Goal: Check status: Check status

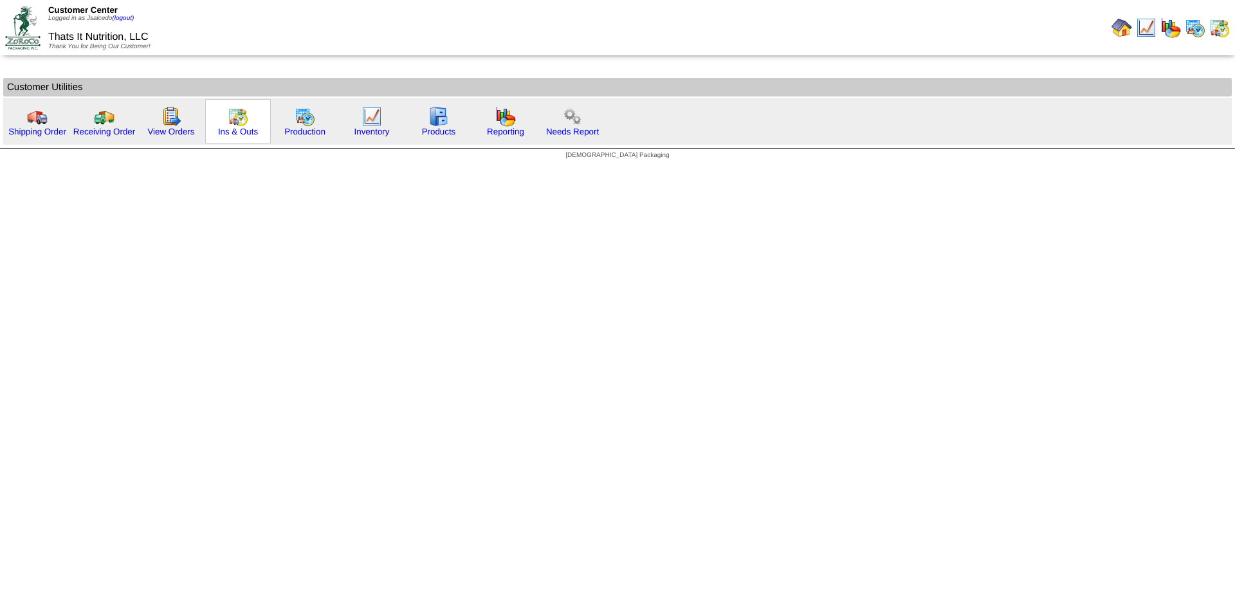
click at [239, 117] on img at bounding box center [238, 116] width 21 height 21
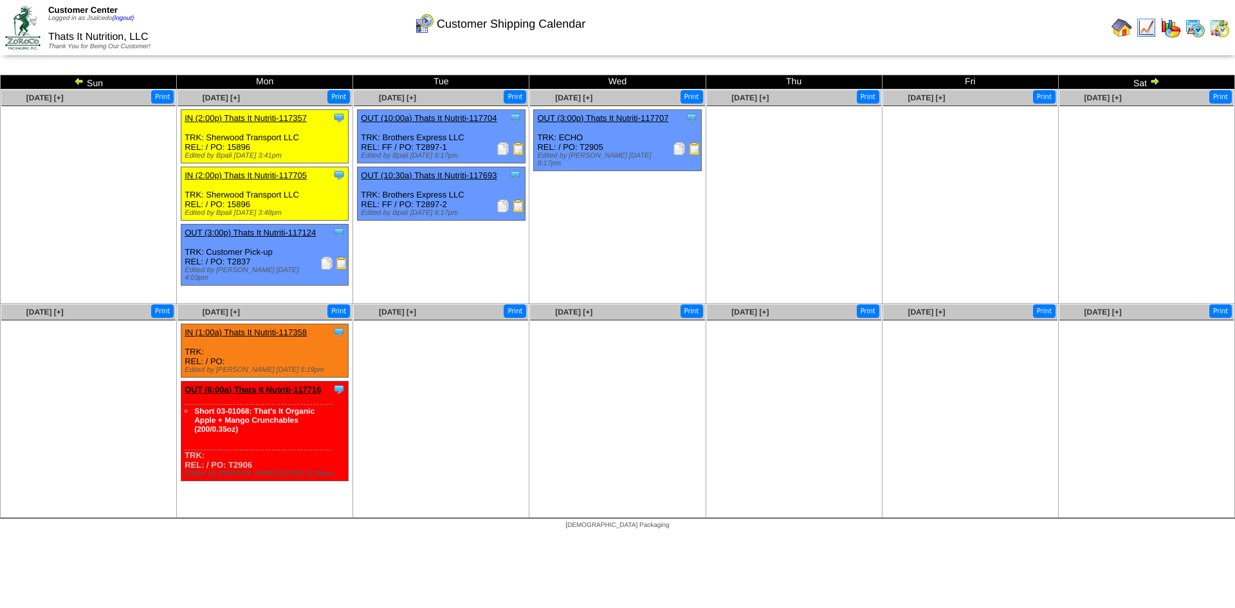
click at [1196, 28] on img at bounding box center [1195, 27] width 21 height 21
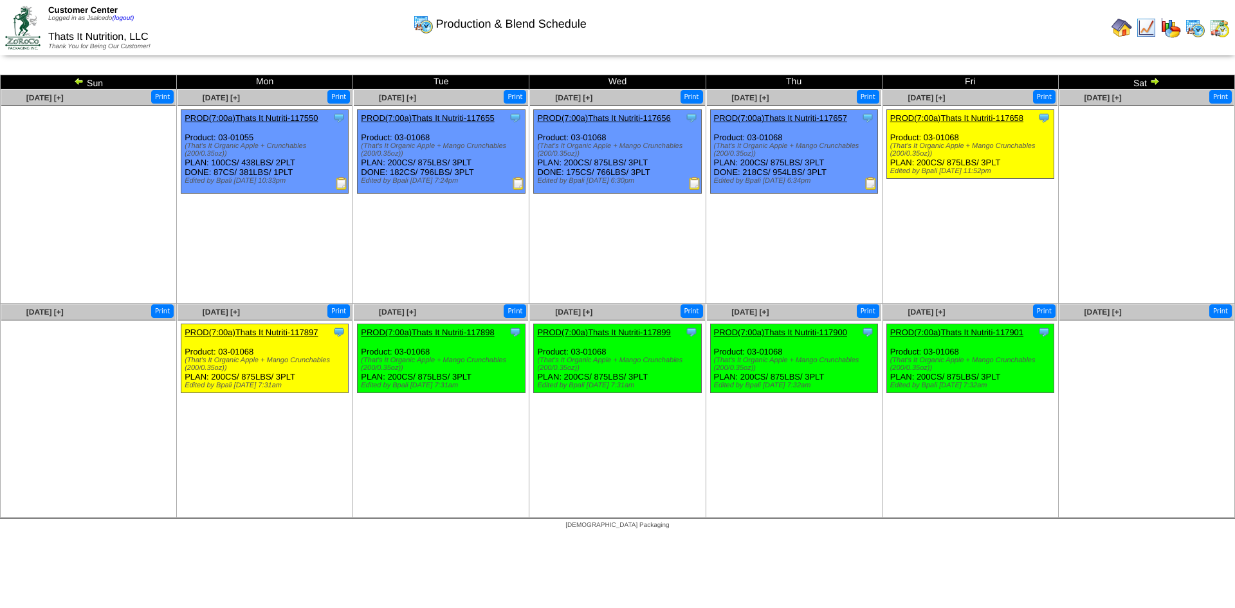
click at [518, 181] on img at bounding box center [518, 183] width 13 height 13
click at [696, 185] on img at bounding box center [694, 183] width 13 height 13
click at [869, 185] on img at bounding box center [871, 183] width 13 height 13
